Goal: Task Accomplishment & Management: Use online tool/utility

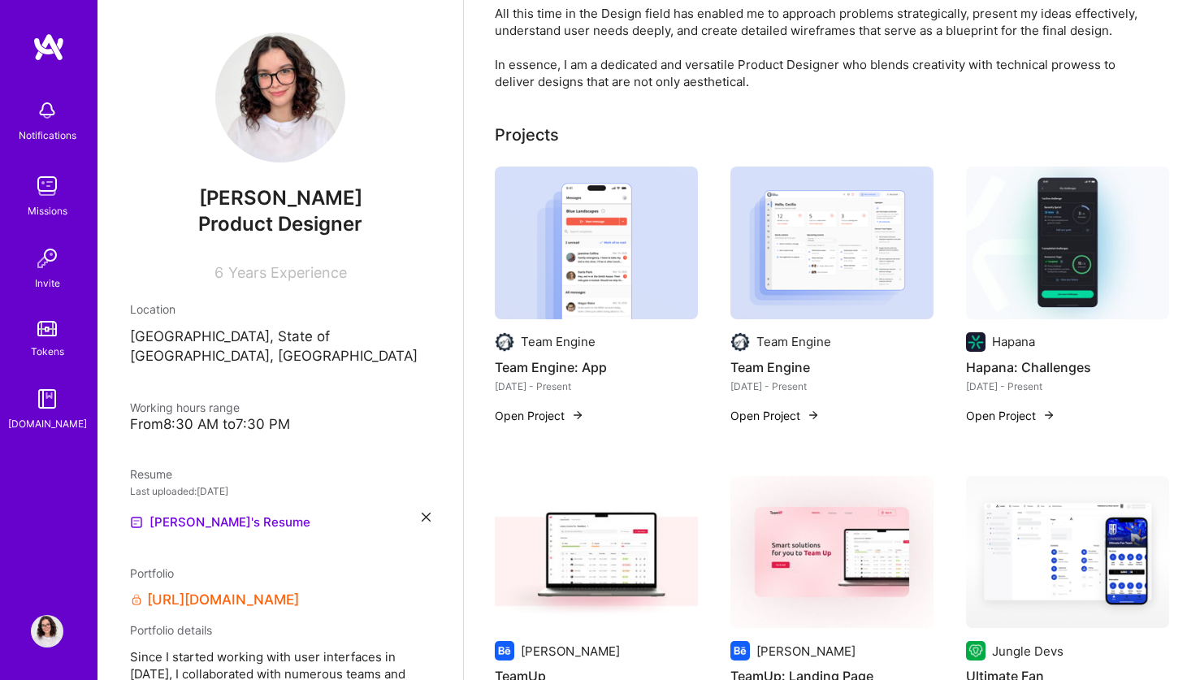
click at [45, 115] on img at bounding box center [47, 110] width 32 height 32
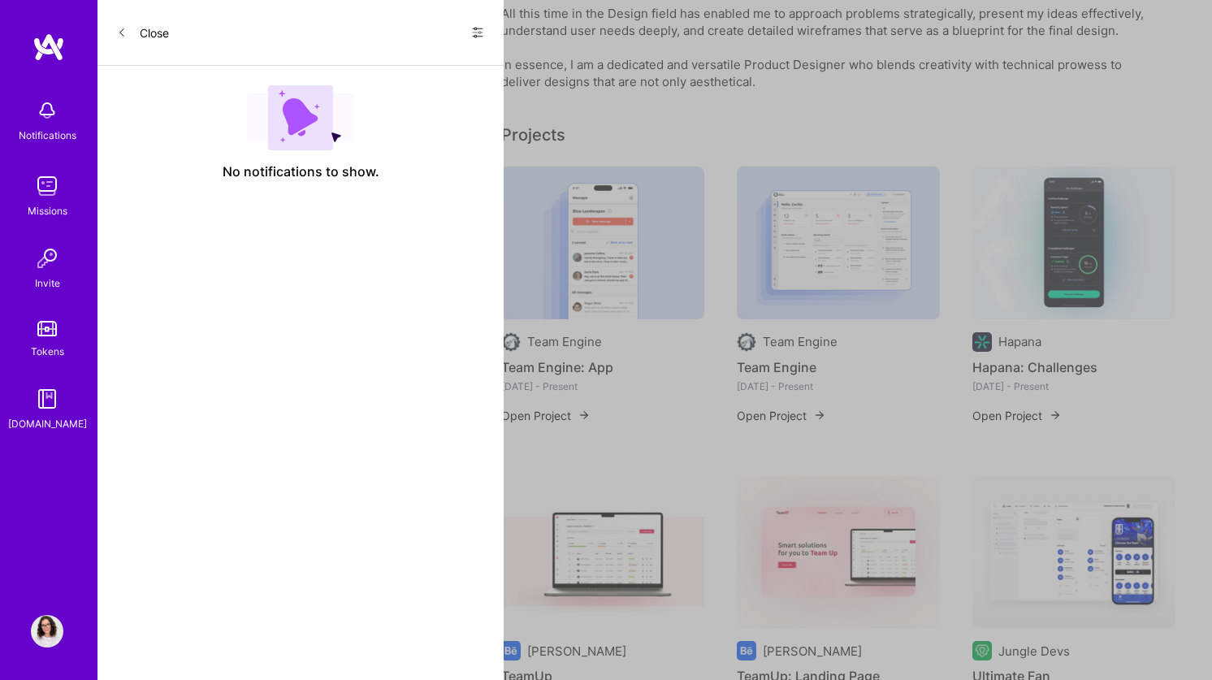
click at [117, 35] on icon at bounding box center [122, 33] width 10 height 10
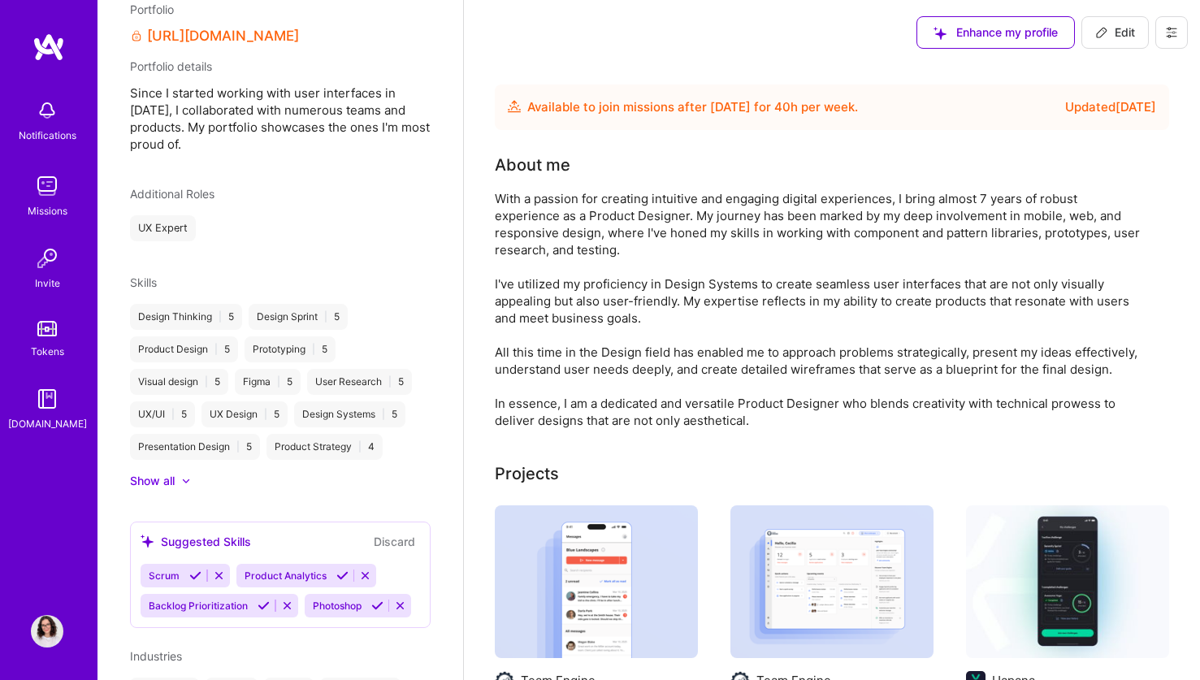
scroll to position [692, 0]
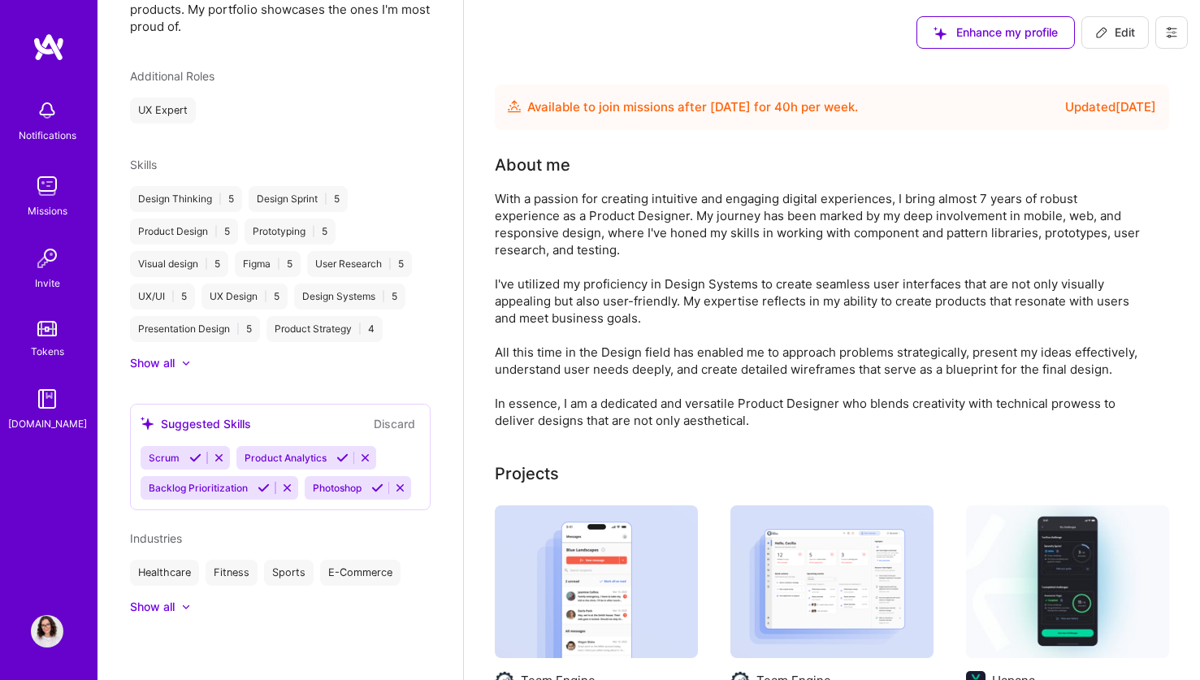
click at [319, 355] on div "Show all" at bounding box center [280, 363] width 301 height 16
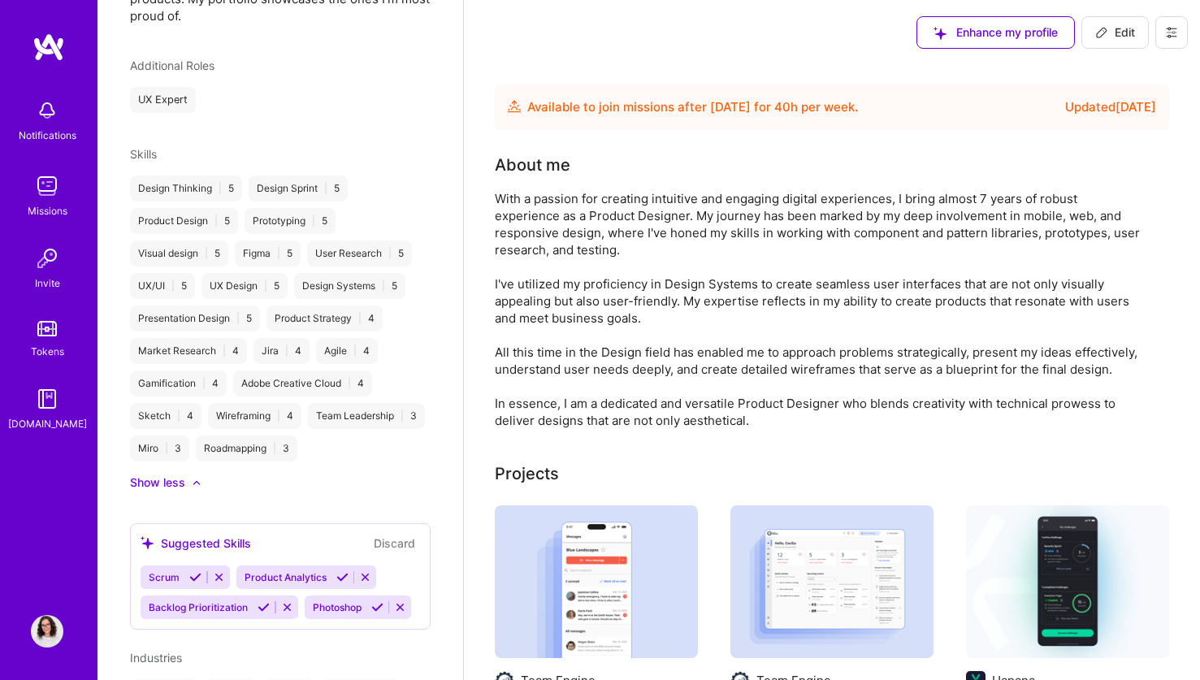
click at [205, 491] on div "Show less" at bounding box center [280, 482] width 301 height 16
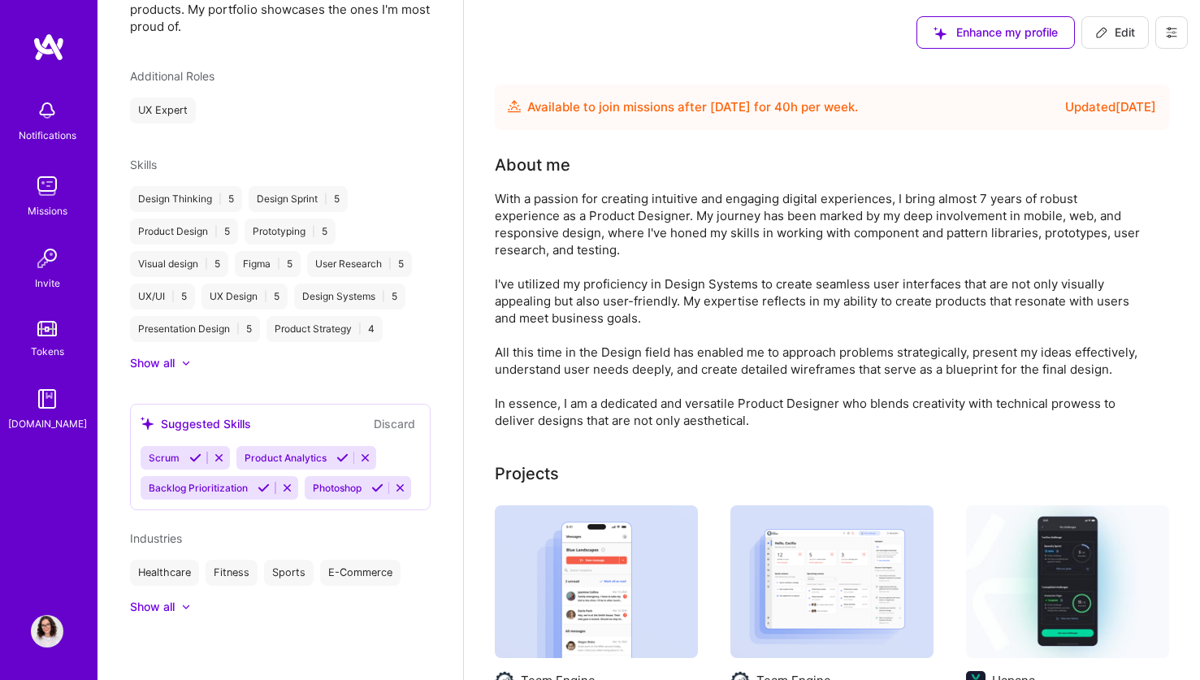
click at [41, 197] on img at bounding box center [47, 186] width 32 height 32
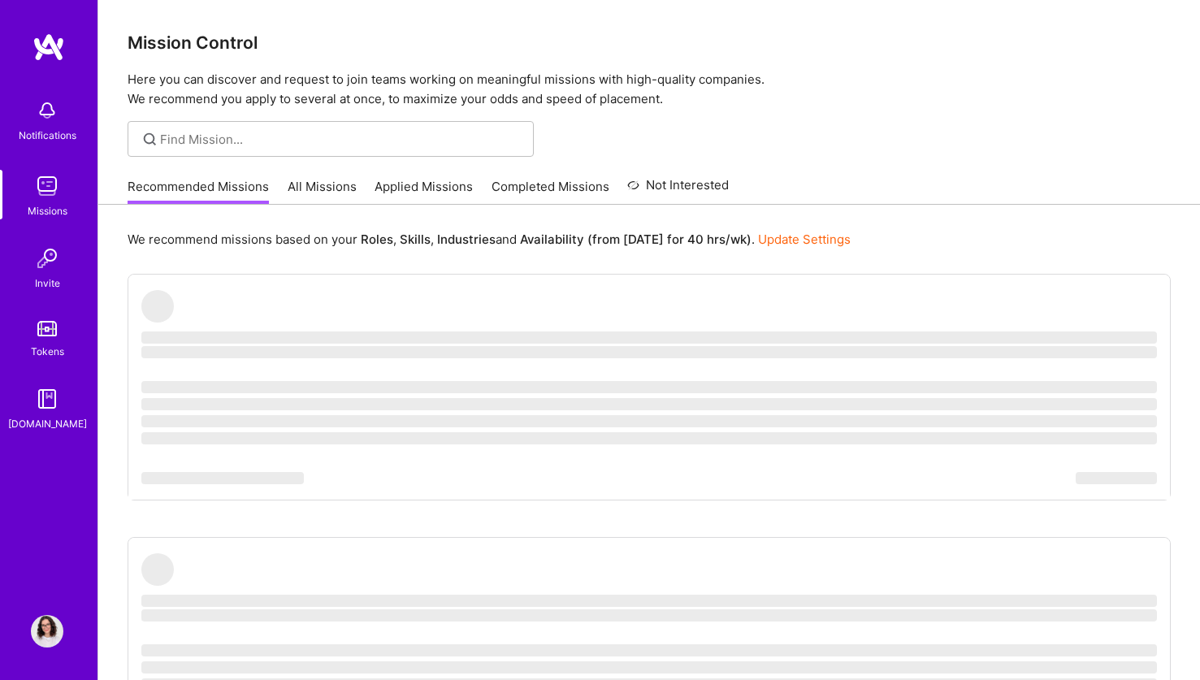
click at [342, 186] on link "All Missions" at bounding box center [322, 191] width 69 height 27
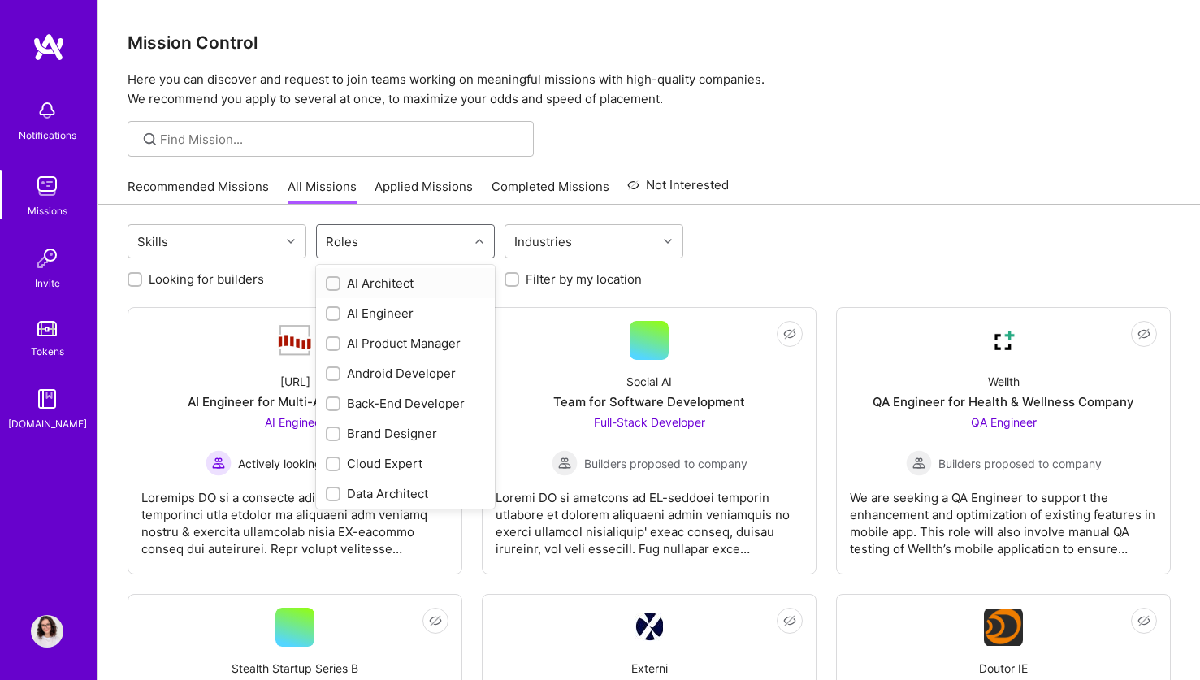
click at [376, 236] on div "Roles" at bounding box center [393, 241] width 152 height 32
type input "pro"
click at [397, 317] on div "Product Designer" at bounding box center [405, 313] width 159 height 17
checkbox input "true"
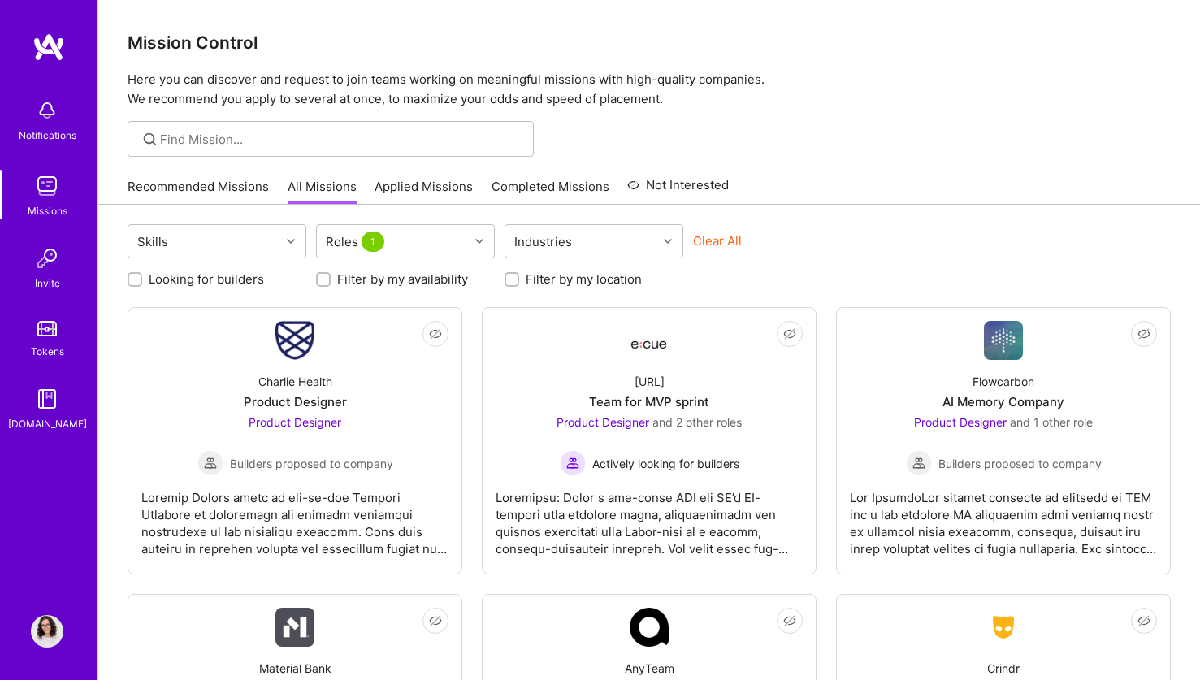
click at [396, 175] on div "Recommended Missions All Missions Applied Missions Completed Missions Not Inter…" at bounding box center [428, 186] width 601 height 35
click at [394, 180] on link "Applied Missions" at bounding box center [424, 191] width 98 height 27
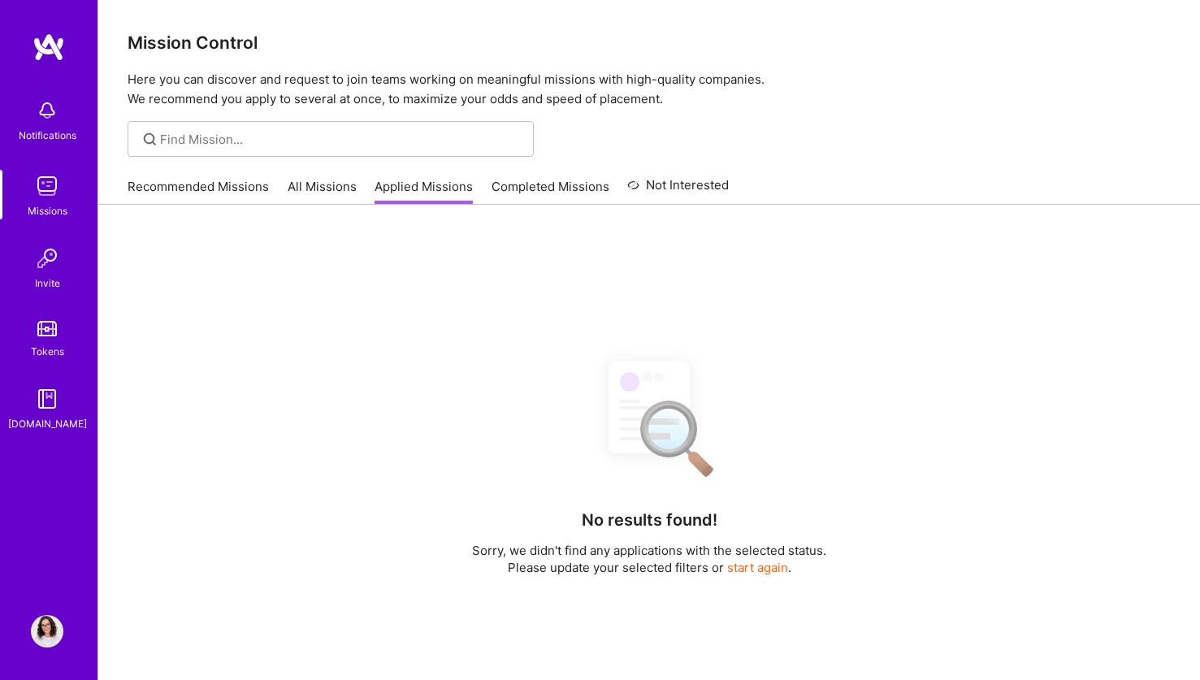
click at [557, 181] on link "Completed Missions" at bounding box center [551, 191] width 118 height 27
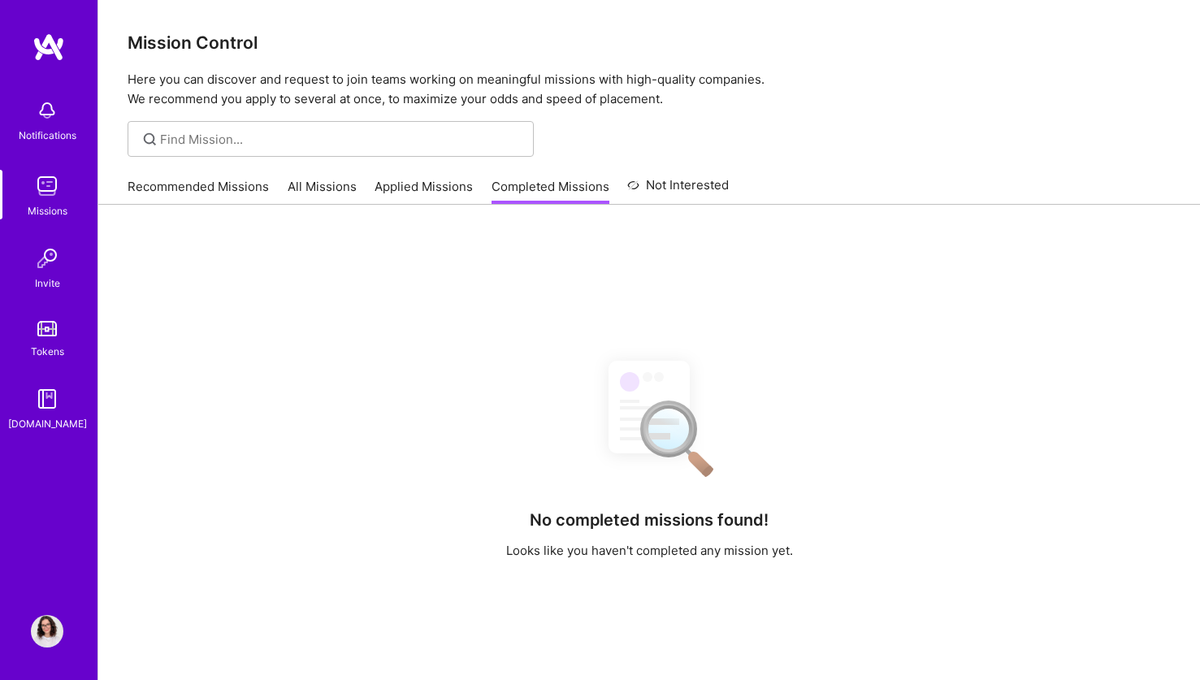
click at [681, 192] on link "Not Interested" at bounding box center [678, 189] width 102 height 29
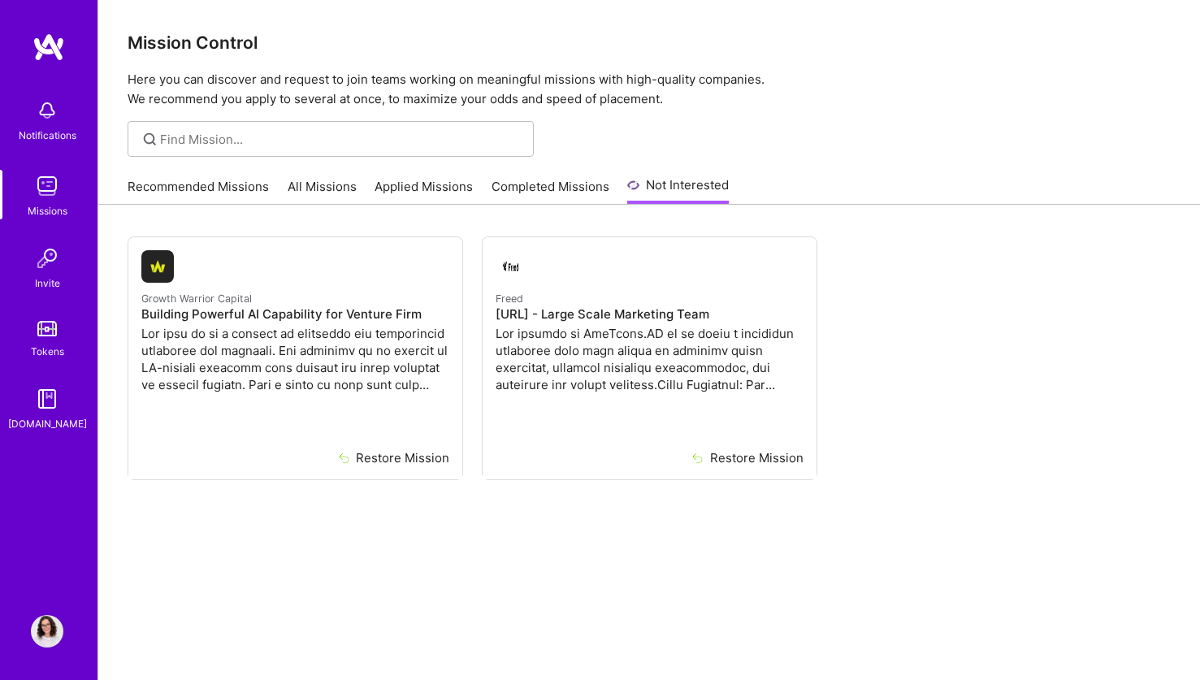
click at [142, 188] on link "Recommended Missions" at bounding box center [198, 191] width 141 height 27
